Goal: Navigation & Orientation: Find specific page/section

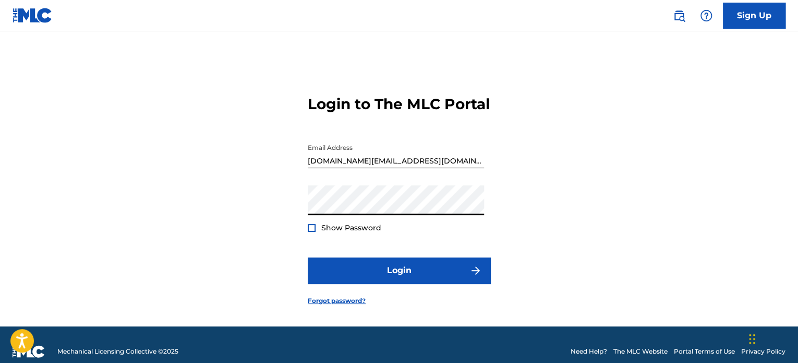
click at [329, 232] on span "Show Password" at bounding box center [351, 227] width 60 height 9
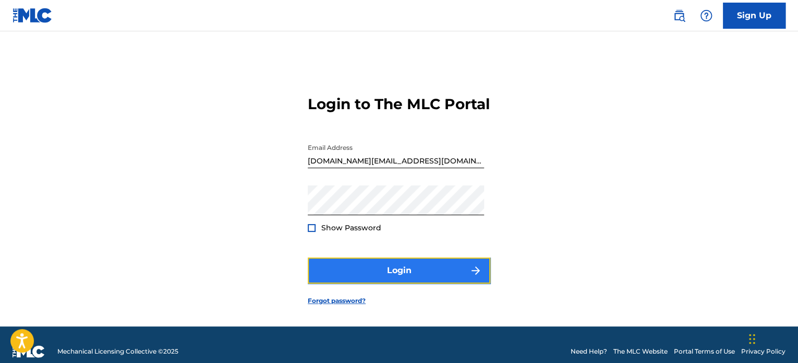
click at [381, 283] on button "Login" at bounding box center [399, 270] width 183 height 26
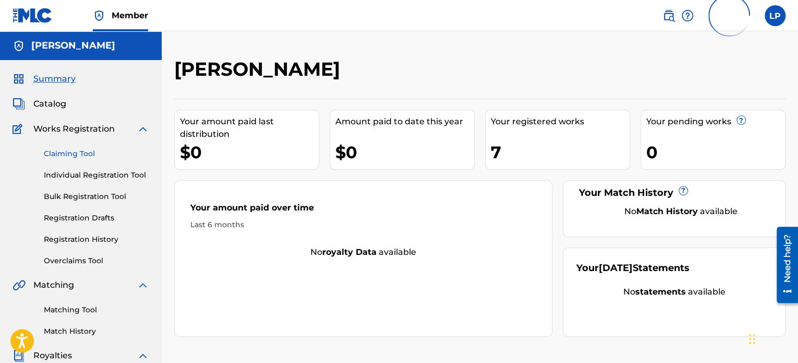
click at [91, 158] on link "Claiming Tool" at bounding box center [96, 153] width 105 height 11
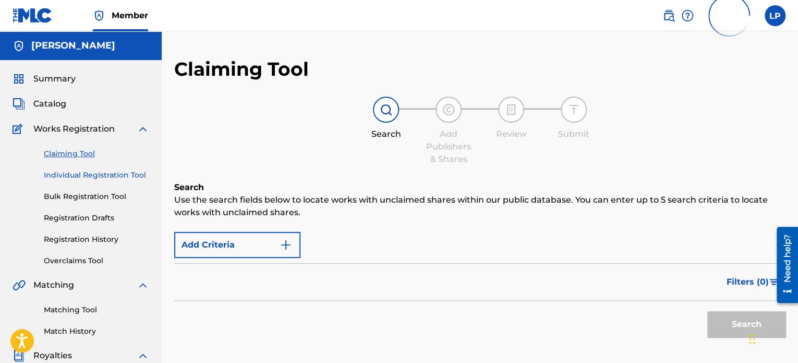
click at [92, 178] on link "Individual Registration Tool" at bounding box center [96, 175] width 105 height 11
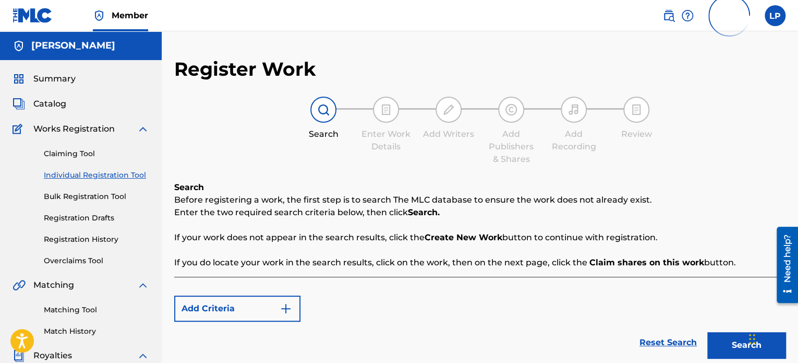
click at [74, 105] on div "Catalog" at bounding box center [81, 104] width 137 height 13
click at [55, 104] on span "Catalog" at bounding box center [49, 104] width 33 height 13
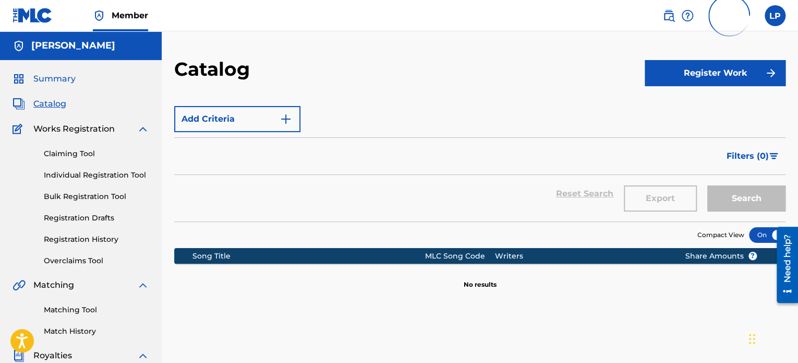
click at [62, 81] on span "Summary" at bounding box center [54, 79] width 42 height 13
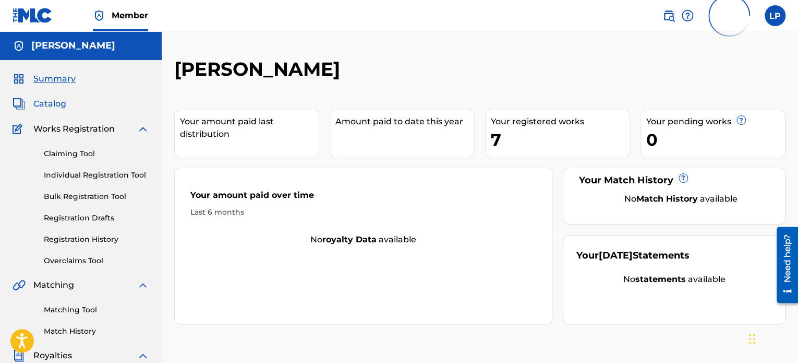
click at [59, 107] on span "Catalog" at bounding box center [49, 104] width 33 height 13
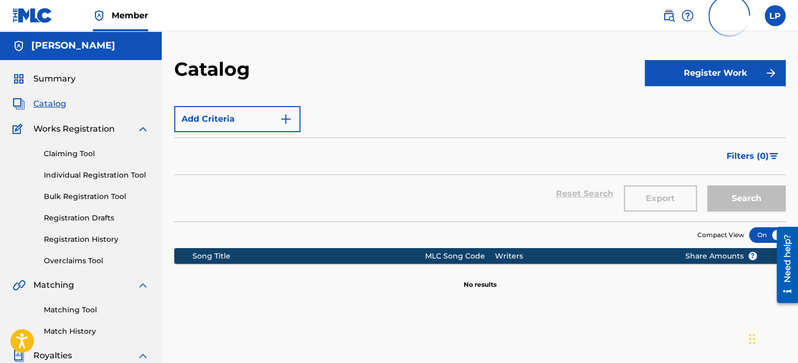
click at [766, 234] on div at bounding box center [767, 235] width 37 height 16
click at [764, 234] on div at bounding box center [767, 235] width 37 height 16
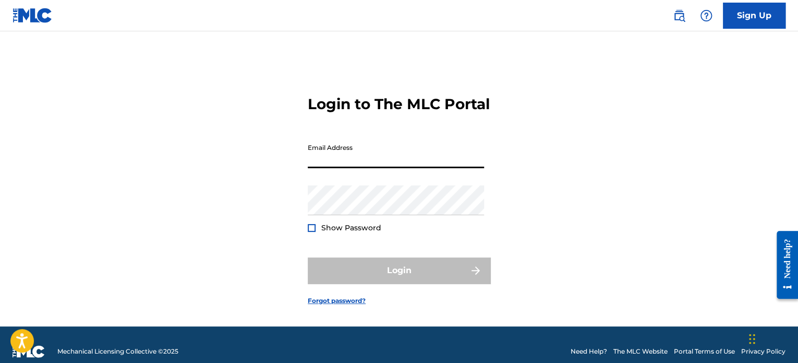
click at [348, 168] on input "Email Address" at bounding box center [396, 153] width 176 height 30
type input "[DOMAIN_NAME][EMAIL_ADDRESS][DOMAIN_NAME]"
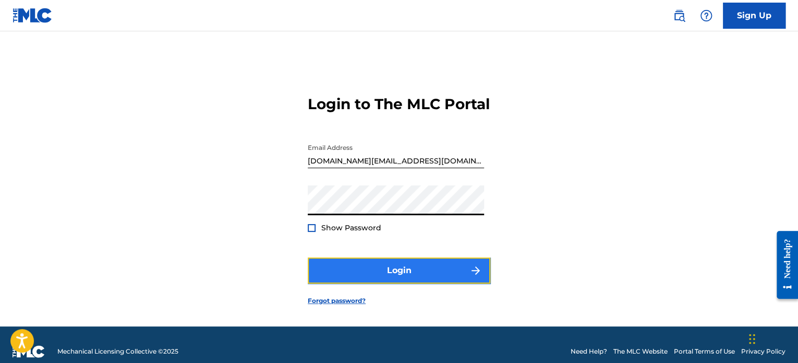
click at [386, 283] on button "Login" at bounding box center [399, 270] width 183 height 26
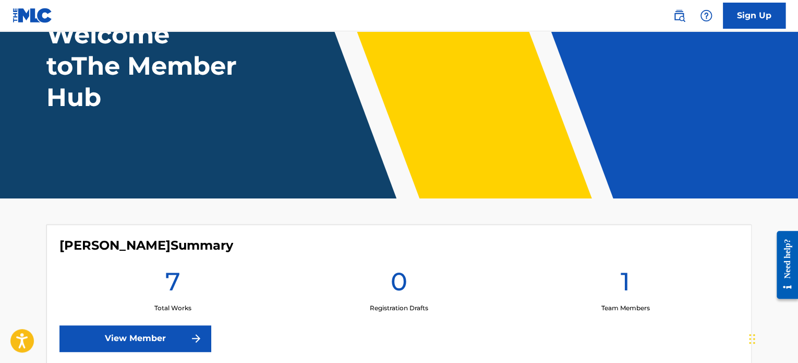
scroll to position [152, 0]
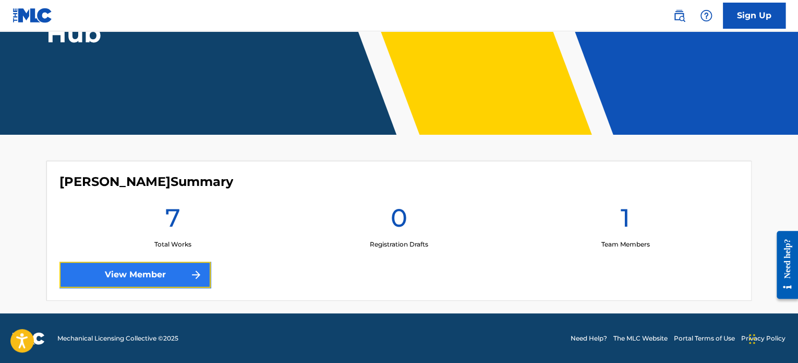
click at [188, 267] on link "View Member" at bounding box center [134, 274] width 151 height 26
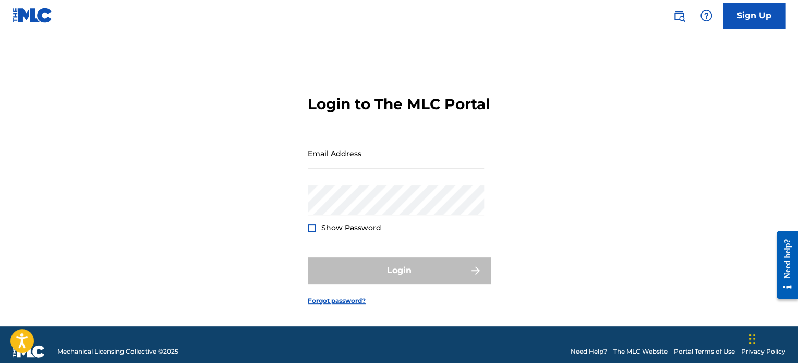
click at [364, 166] on input "Email Address" at bounding box center [396, 153] width 176 height 30
type input "[DOMAIN_NAME][EMAIL_ADDRESS][DOMAIN_NAME]"
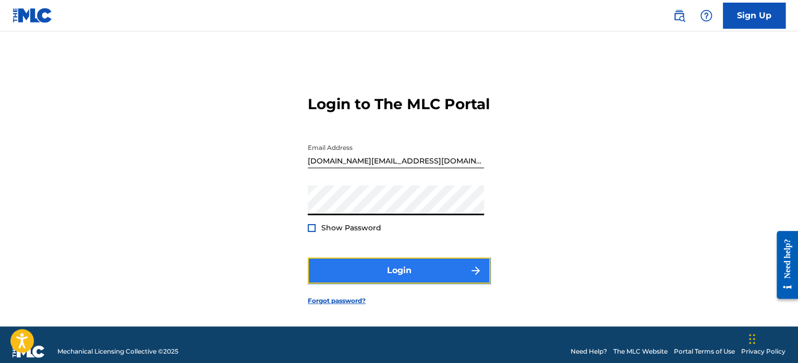
click at [365, 282] on button "Login" at bounding box center [399, 270] width 183 height 26
